Goal: Task Accomplishment & Management: Use online tool/utility

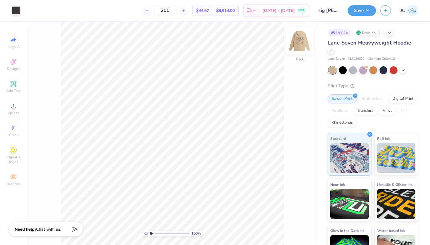
click at [304, 40] on img at bounding box center [300, 41] width 24 height 24
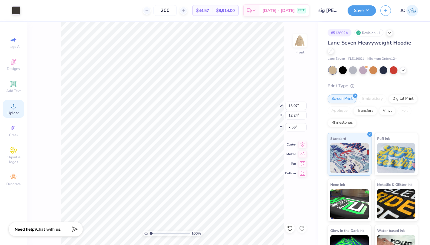
click at [15, 107] on circle at bounding box center [13, 107] width 3 height 3
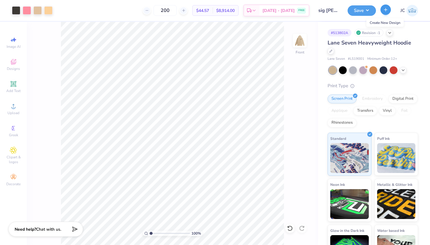
click at [386, 12] on icon "button" at bounding box center [385, 9] width 5 height 5
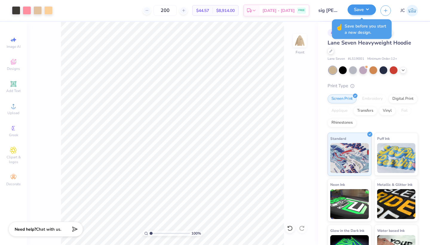
click at [364, 10] on button "Save" at bounding box center [362, 9] width 28 height 10
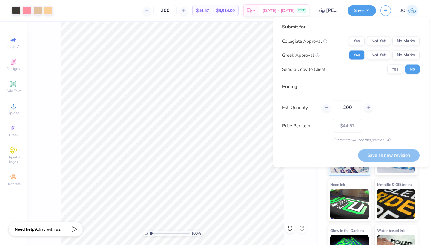
click at [358, 53] on button "Yes" at bounding box center [357, 55] width 16 height 10
click at [414, 42] on button "No Marks" at bounding box center [405, 41] width 27 height 10
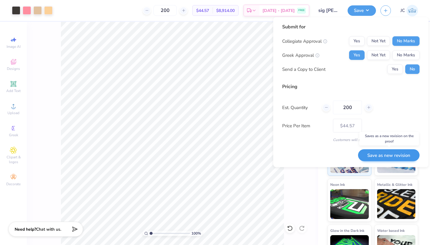
click at [393, 157] on button "Save as new revision" at bounding box center [389, 155] width 62 height 12
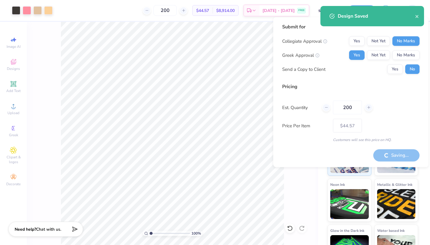
type input "– –"
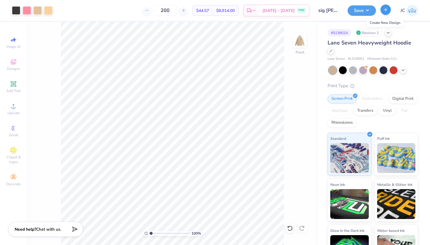
click at [387, 12] on icon "button" at bounding box center [385, 9] width 5 height 5
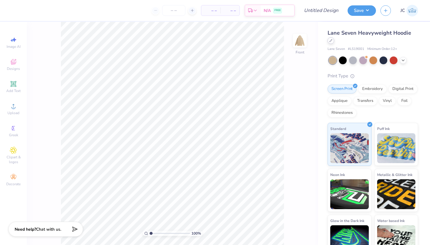
click at [332, 39] on div at bounding box center [331, 40] width 7 height 7
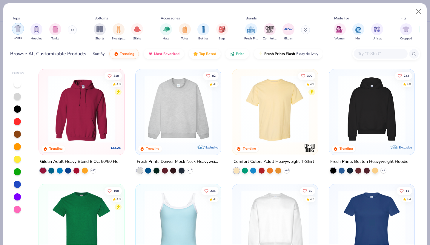
click at [17, 28] on img "filter for Shirts" at bounding box center [17, 28] width 7 height 7
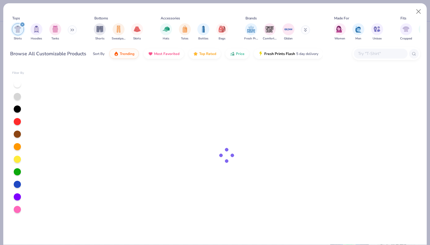
click at [308, 27] on button at bounding box center [305, 29] width 9 height 9
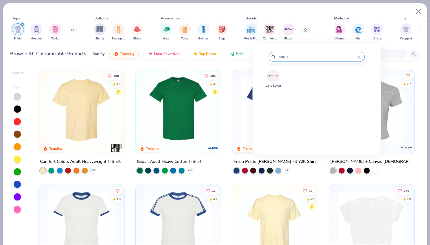
type input "lane se"
click at [273, 78] on img at bounding box center [273, 76] width 10 height 10
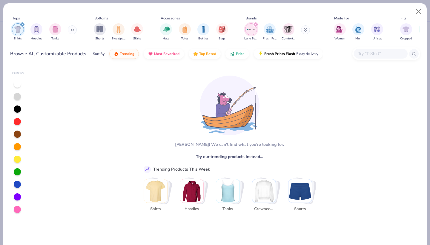
click at [255, 24] on icon "filter for Lane Seven" at bounding box center [255, 24] width 2 height 2
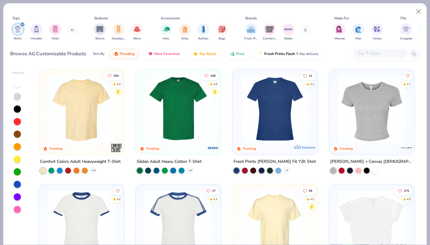
click at [183, 125] on img at bounding box center [178, 109] width 73 height 68
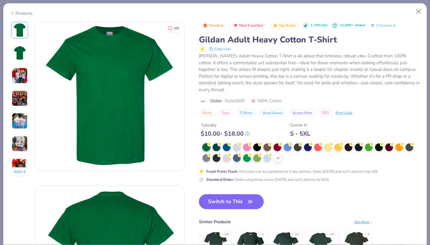
click at [278, 157] on polyline at bounding box center [278, 157] width 2 height 1
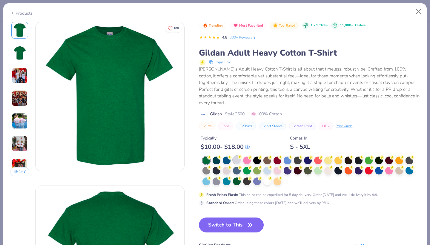
click at [238, 156] on div at bounding box center [237, 160] width 8 height 8
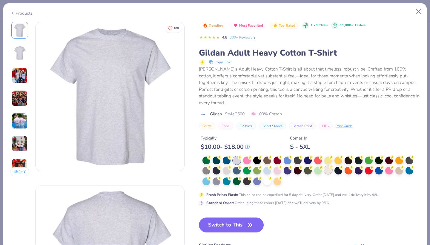
click at [326, 166] on div at bounding box center [328, 170] width 8 height 8
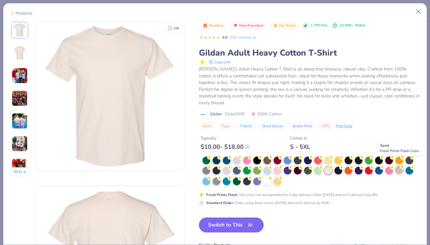
click at [400, 166] on div at bounding box center [399, 170] width 8 height 8
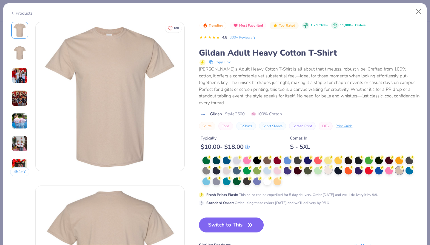
click at [329, 166] on div at bounding box center [328, 170] width 8 height 8
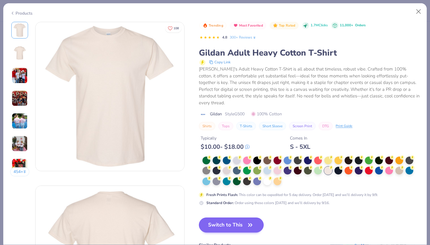
click at [216, 221] on button "Switch to This" at bounding box center [231, 224] width 65 height 15
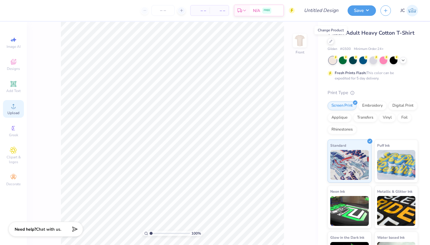
click at [18, 109] on div "Upload" at bounding box center [13, 109] width 21 height 18
click at [13, 106] on icon at bounding box center [13, 105] width 7 height 7
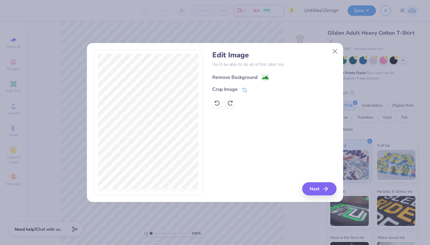
click at [266, 76] on image at bounding box center [265, 77] width 7 height 7
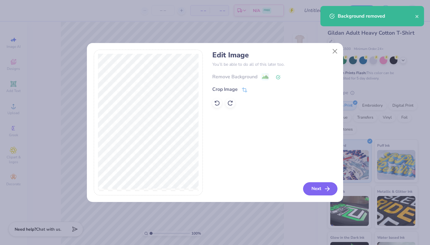
click at [315, 188] on button "Next" at bounding box center [320, 188] width 34 height 13
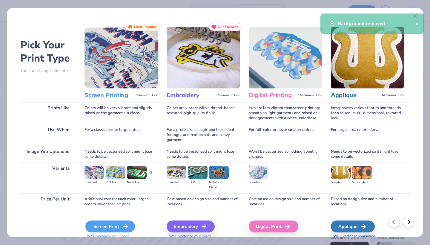
click at [103, 227] on div "Screen Print" at bounding box center [110, 226] width 50 height 12
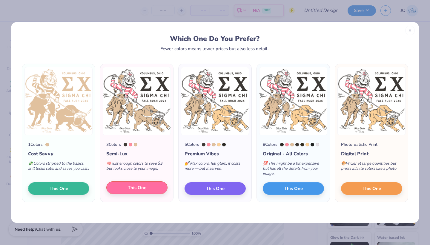
click at [139, 186] on span "This One" at bounding box center [137, 187] width 19 height 7
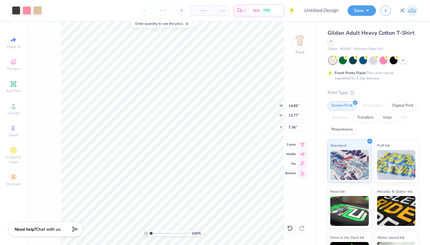
type input "5.82"
type input "14.28"
type input "13.43"
type input "6.16"
click at [298, 45] on img at bounding box center [300, 41] width 24 height 24
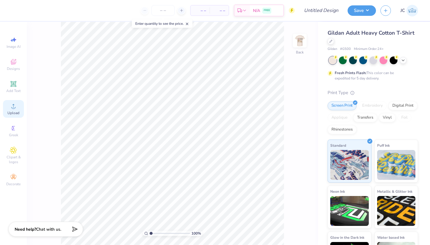
click at [13, 107] on circle at bounding box center [13, 107] width 3 height 3
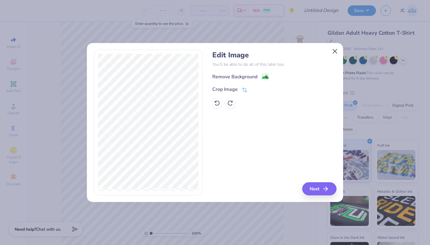
click at [335, 50] on button "Close" at bounding box center [334, 50] width 11 height 11
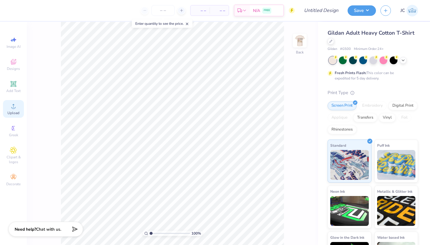
click at [16, 109] on icon at bounding box center [13, 105] width 7 height 7
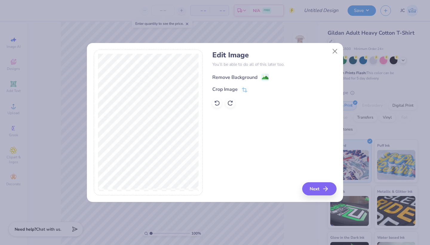
click at [266, 79] on image at bounding box center [265, 77] width 7 height 7
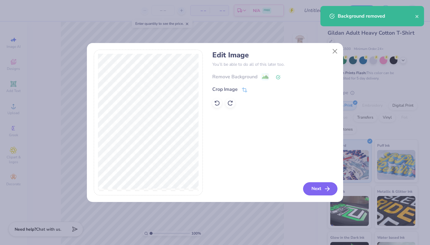
click at [320, 188] on button "Next" at bounding box center [320, 188] width 34 height 13
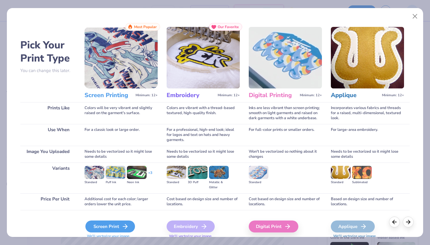
click at [110, 225] on div "Screen Print" at bounding box center [110, 226] width 50 height 12
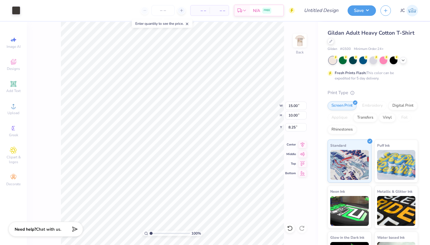
type input "5.09"
type input "3.39"
type input "14.86"
click at [296, 105] on input "5.09" at bounding box center [296, 106] width 22 height 8
drag, startPoint x: 298, startPoint y: 106, endPoint x: 288, endPoint y: 106, distance: 10.2
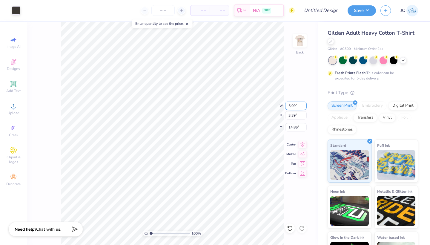
click at [288, 106] on input "5.09" at bounding box center [296, 106] width 22 height 8
type input "3.75"
type input "2.50"
type input "15.30"
click at [293, 116] on input "2.50" at bounding box center [296, 115] width 22 height 8
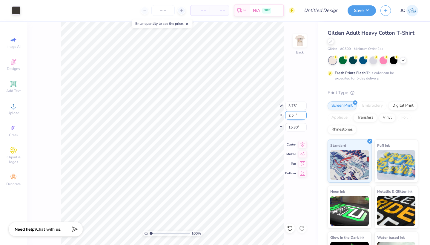
type input "2"
type input "3.17"
type input "4.75"
drag, startPoint x: 298, startPoint y: 128, endPoint x: 287, endPoint y: 127, distance: 11.1
click at [287, 127] on input "14.97" at bounding box center [296, 127] width 22 height 8
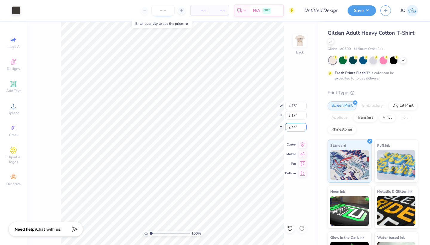
type input "2.44"
click at [304, 91] on div "100 % Back W 4.75 4.75 " H 3.17 3.17 " Y 2.44 2.44 " Center Middle Top Bottom" at bounding box center [172, 133] width 291 height 223
type input "3.88"
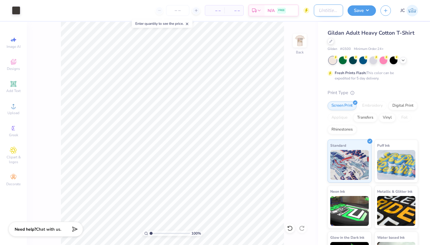
click at [325, 11] on input "Design Title" at bounding box center [328, 10] width 29 height 12
drag, startPoint x: 335, startPoint y: 10, endPoint x: 287, endPoint y: 10, distance: 47.8
click at [287, 10] on div "Art colors – – Per Item – – Total Est. Delivery N/A FREE Design Title sig [PERS…" at bounding box center [215, 10] width 430 height 21
click at [319, 10] on input "sig [PERSON_NAME] t shirts" at bounding box center [328, 10] width 29 height 12
type input "*sig [PERSON_NAME] t shirts"
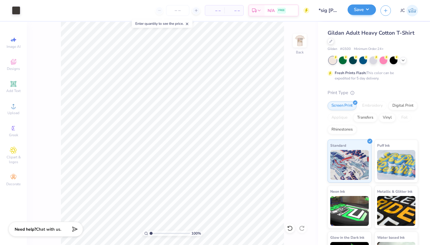
click at [362, 11] on button "Save" at bounding box center [362, 9] width 28 height 10
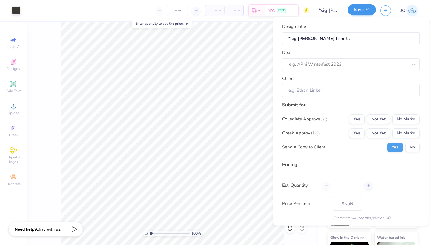
type input "0"
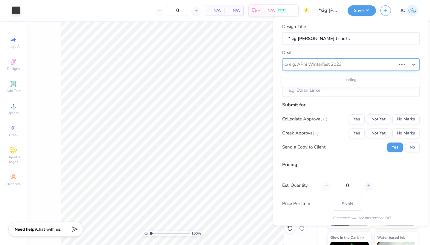
click at [348, 60] on div at bounding box center [342, 64] width 107 height 8
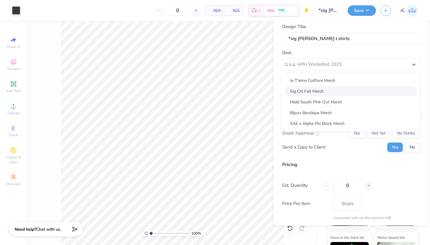
click at [324, 91] on div "Sig Chi Fall Merch" at bounding box center [351, 91] width 133 height 10
type input "[PERSON_NAME]"
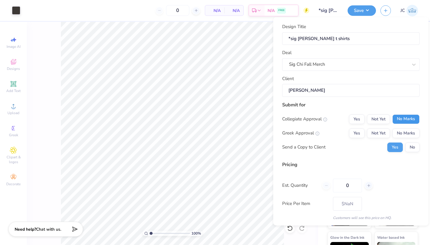
click at [403, 116] on button "No Marks" at bounding box center [405, 119] width 27 height 10
click at [360, 134] on button "Yes" at bounding box center [357, 133] width 16 height 10
click at [416, 147] on button "No" at bounding box center [412, 147] width 14 height 10
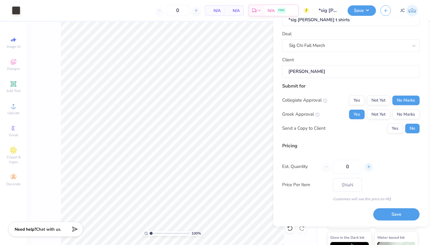
scroll to position [19, 0]
click at [351, 166] on input "0" at bounding box center [347, 167] width 29 height 14
type input "50"
type input "– –"
type input "50"
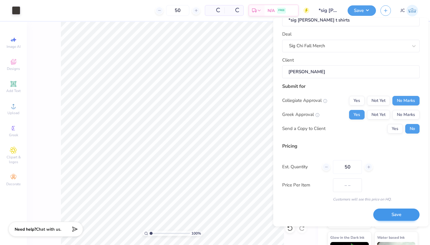
type input "$18.81"
type input "50"
click at [411, 217] on button "Save" at bounding box center [396, 215] width 46 height 12
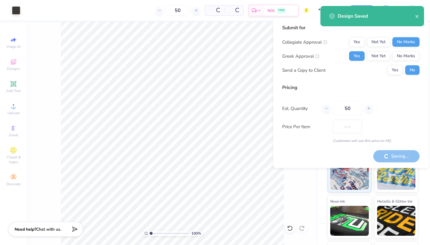
type input "– –"
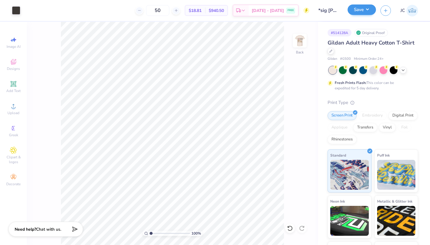
click at [353, 11] on button "Save" at bounding box center [362, 9] width 28 height 10
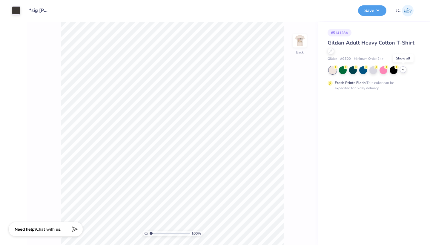
click at [401, 70] on div at bounding box center [403, 69] width 7 height 7
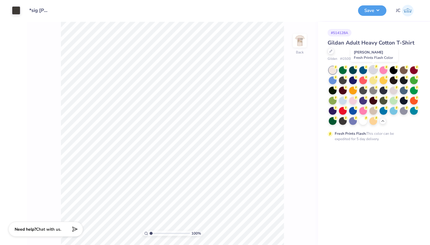
click at [376, 70] on div at bounding box center [373, 70] width 8 height 8
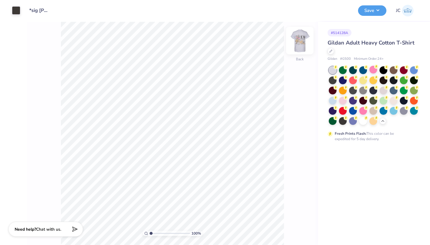
click at [303, 44] on img at bounding box center [300, 41] width 24 height 24
click at [302, 44] on img at bounding box center [300, 41] width 24 height 24
click at [370, 10] on button "Save" at bounding box center [372, 9] width 28 height 10
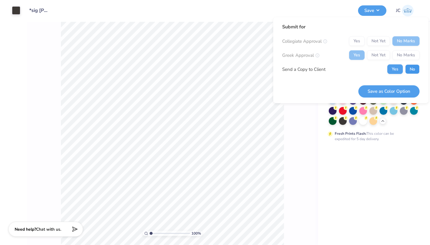
click at [413, 70] on button "No" at bounding box center [412, 70] width 14 height 10
click at [405, 91] on button "Save as Color Option" at bounding box center [388, 91] width 61 height 12
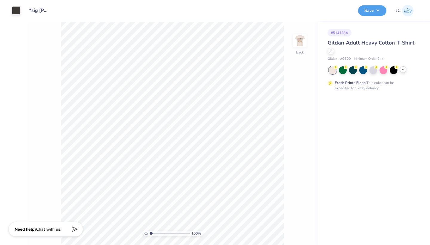
click at [404, 69] on icon at bounding box center [403, 69] width 5 height 5
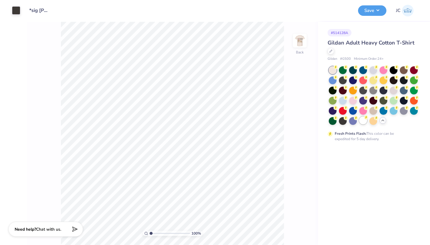
click at [365, 120] on div at bounding box center [363, 120] width 8 height 8
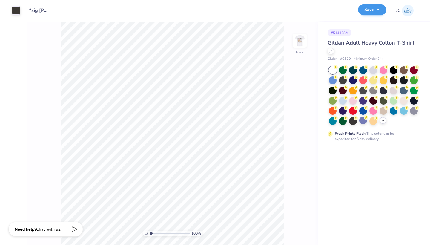
click at [374, 10] on button "Save" at bounding box center [372, 9] width 28 height 10
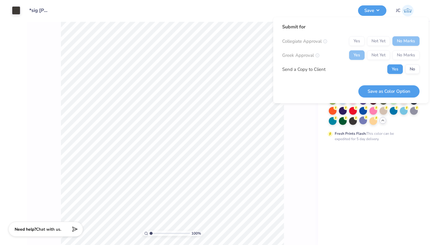
drag, startPoint x: 390, startPoint y: 94, endPoint x: 343, endPoint y: 57, distance: 59.7
click at [343, 57] on div "Submit for Collegiate Approval Yes Not Yet No Marks Greek Approval Yes Not Yet …" at bounding box center [350, 60] width 137 height 74
click at [411, 70] on button "No" at bounding box center [412, 70] width 14 height 10
click at [400, 87] on button "Save as Color Option" at bounding box center [388, 91] width 61 height 12
